Goal: Task Accomplishment & Management: Use online tool/utility

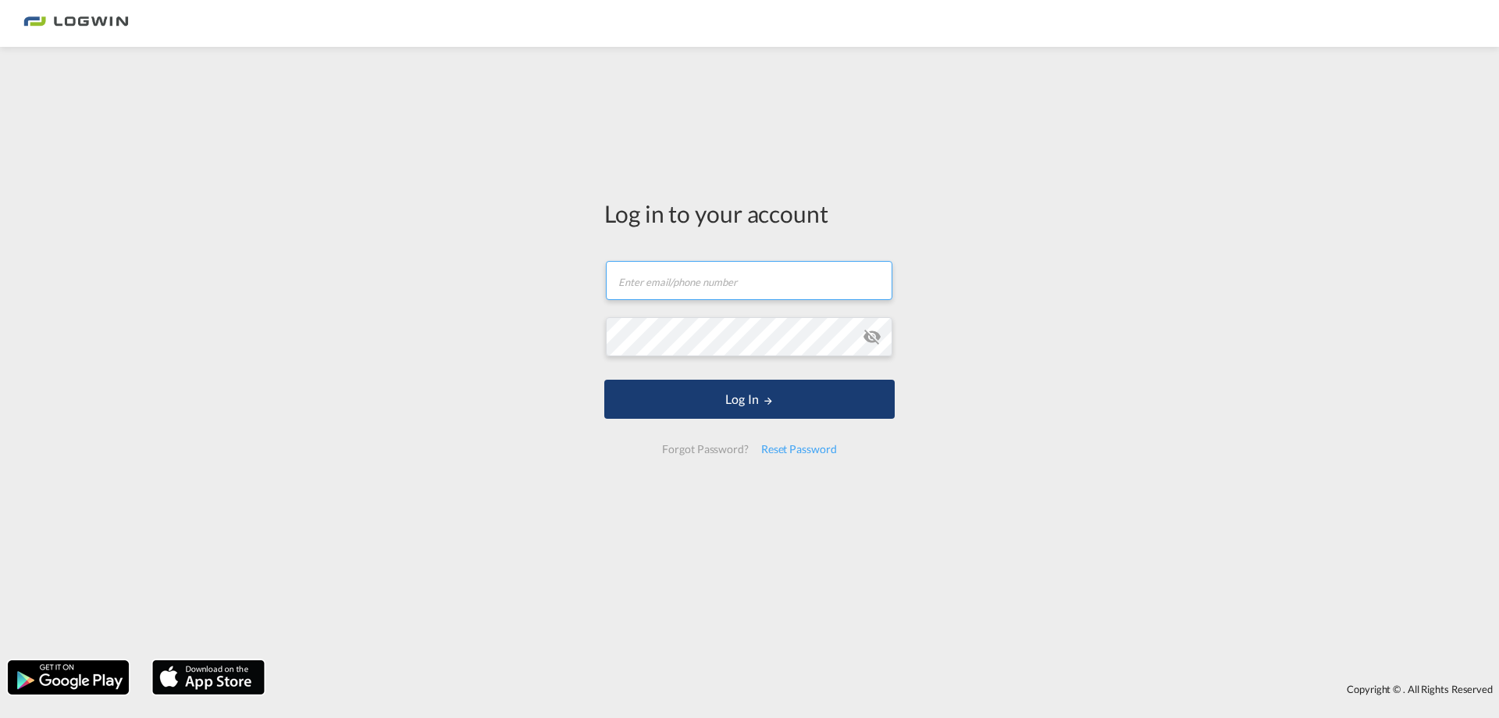
type input "[PERSON_NAME][DOMAIN_NAME][EMAIL_ADDRESS][PERSON_NAME][DOMAIN_NAME]"
click at [747, 398] on button "Log In" at bounding box center [749, 399] width 290 height 39
